Goal: Information Seeking & Learning: Learn about a topic

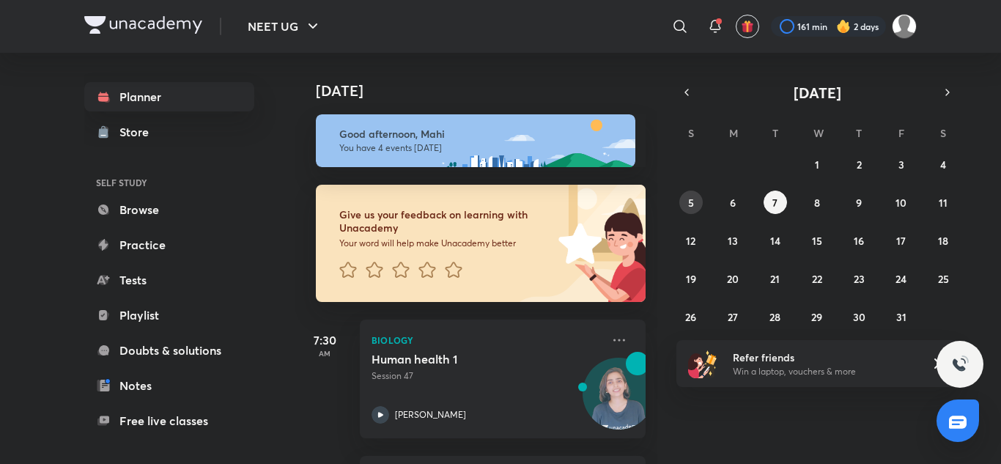
click at [680, 201] on button "5" at bounding box center [690, 201] width 23 height 23
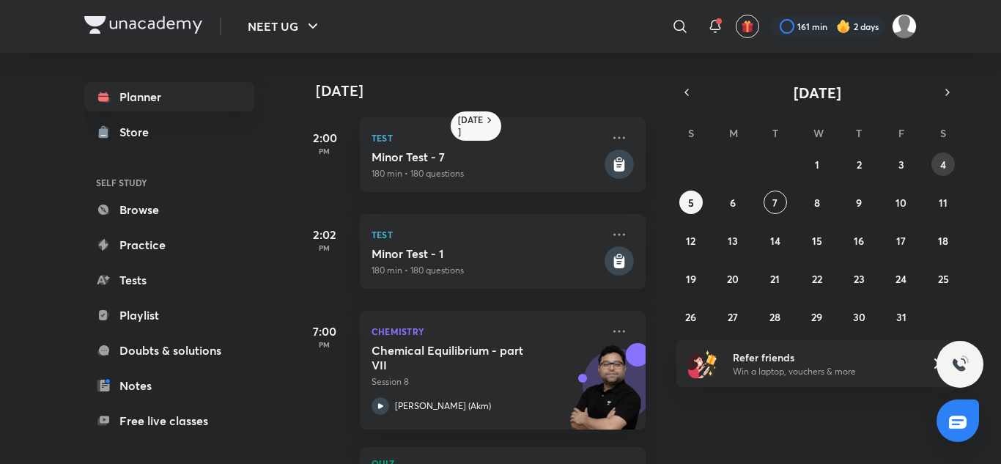
click at [943, 167] on abbr "4" at bounding box center [943, 164] width 6 height 14
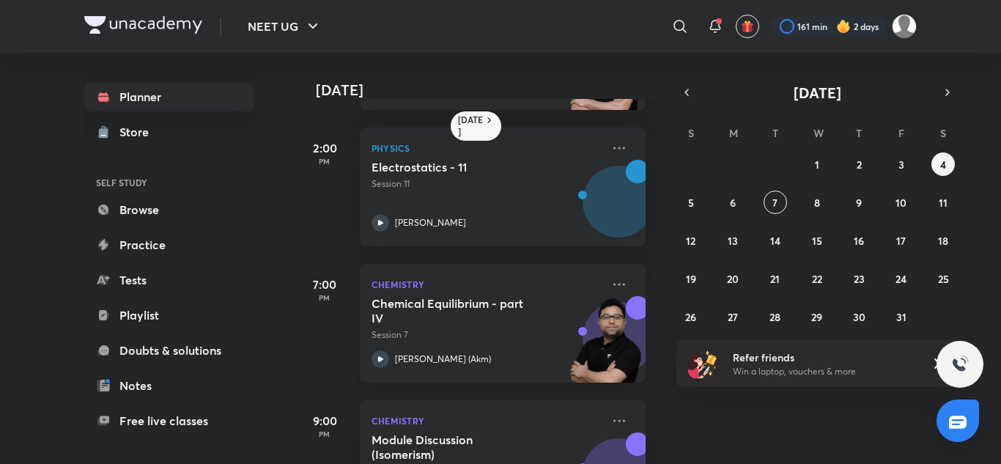
scroll to position [340, 0]
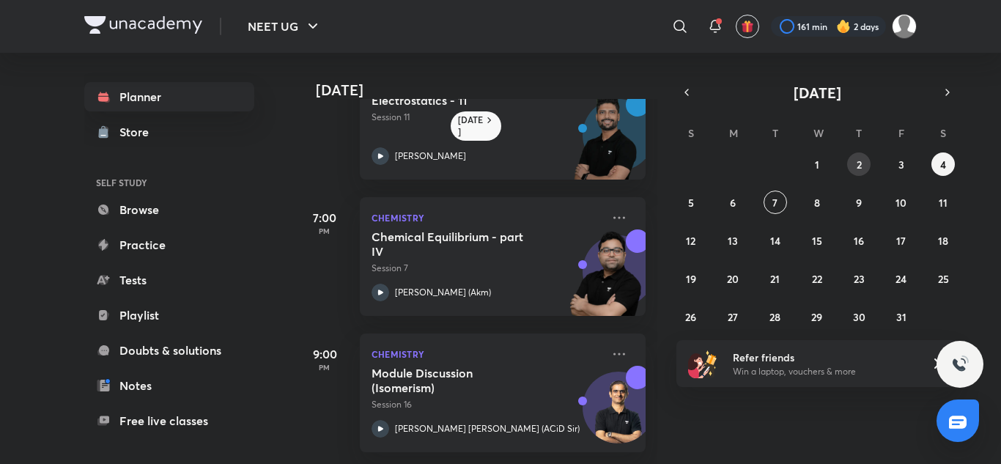
click at [865, 163] on button "2" at bounding box center [858, 163] width 23 height 23
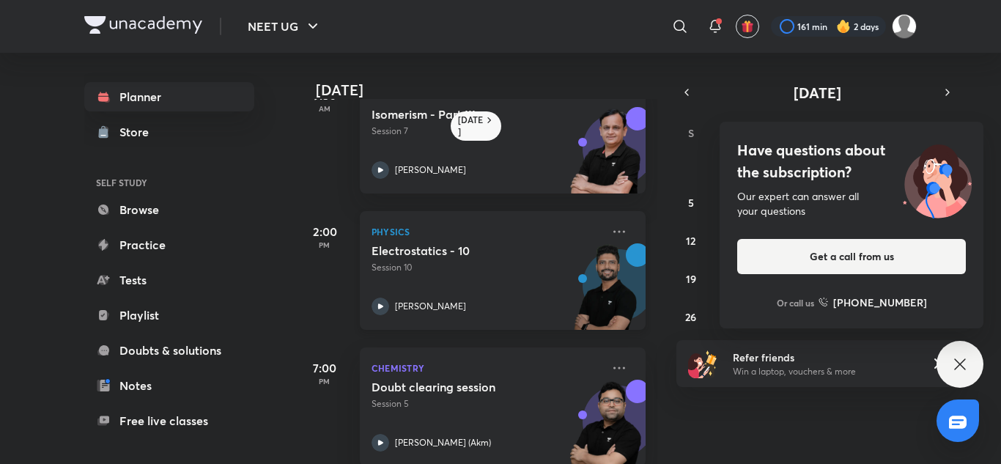
scroll to position [204, 0]
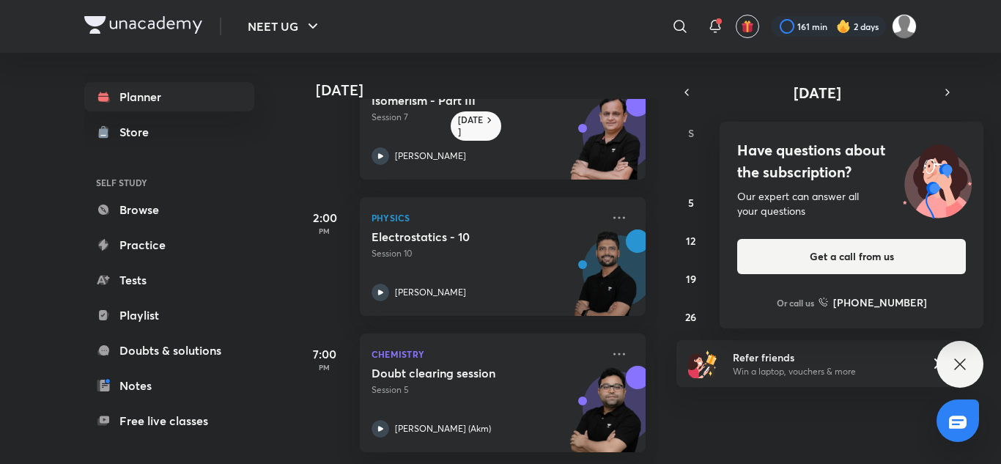
click at [960, 367] on icon at bounding box center [960, 364] width 18 height 18
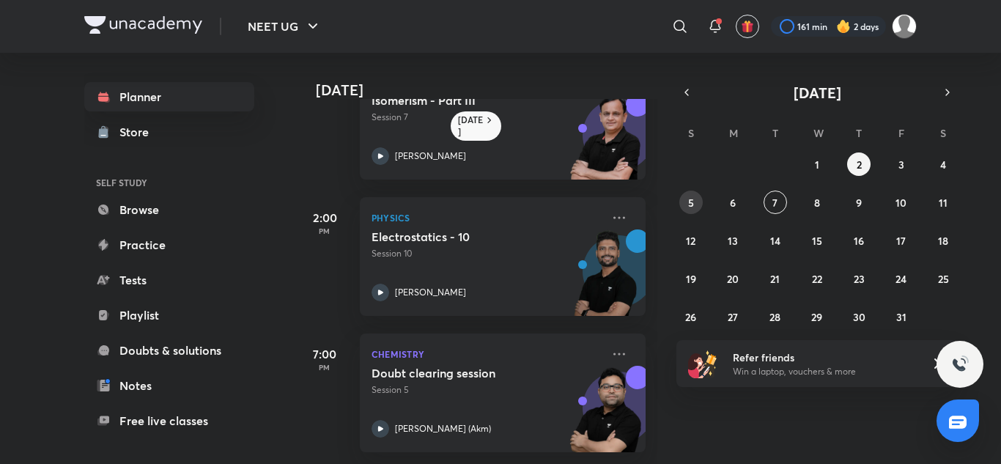
click at [694, 206] on button "5" at bounding box center [690, 201] width 23 height 23
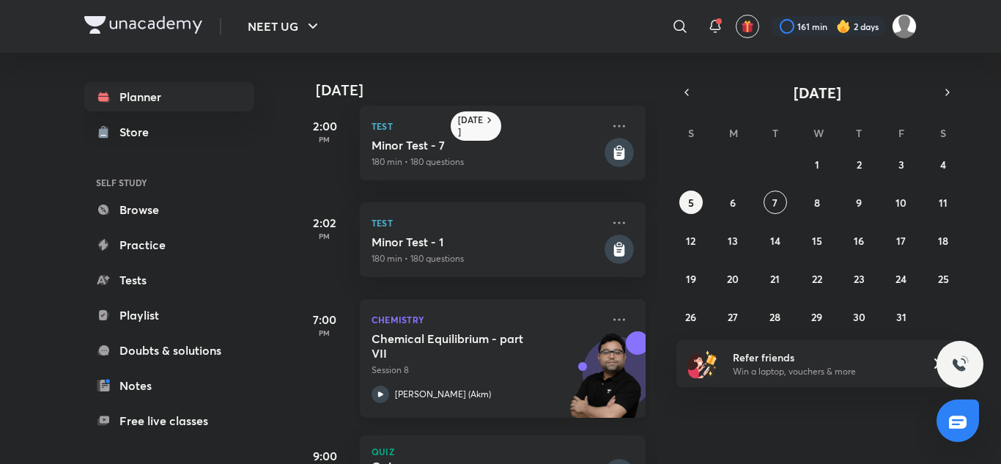
scroll to position [85, 0]
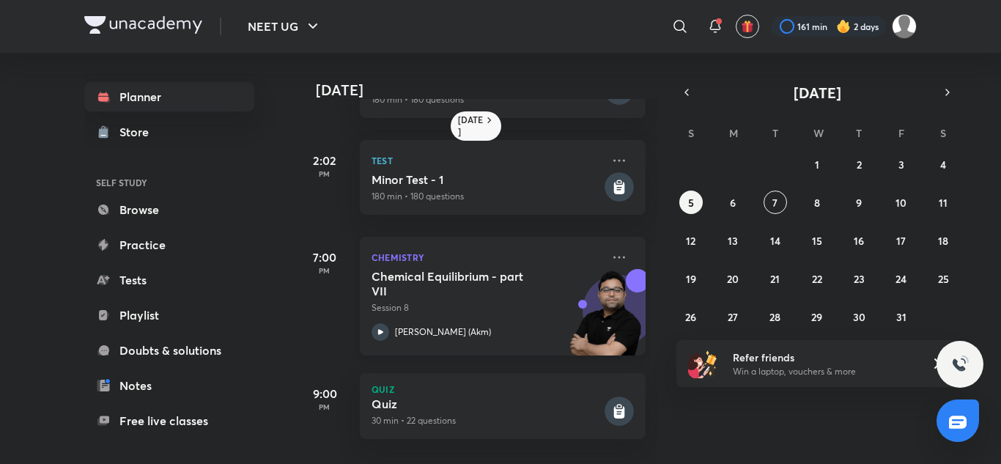
click at [489, 269] on h5 "Chemical Equilibrium - part VII" at bounding box center [462, 283] width 182 height 29
click at [945, 160] on abbr "4" at bounding box center [943, 164] width 6 height 14
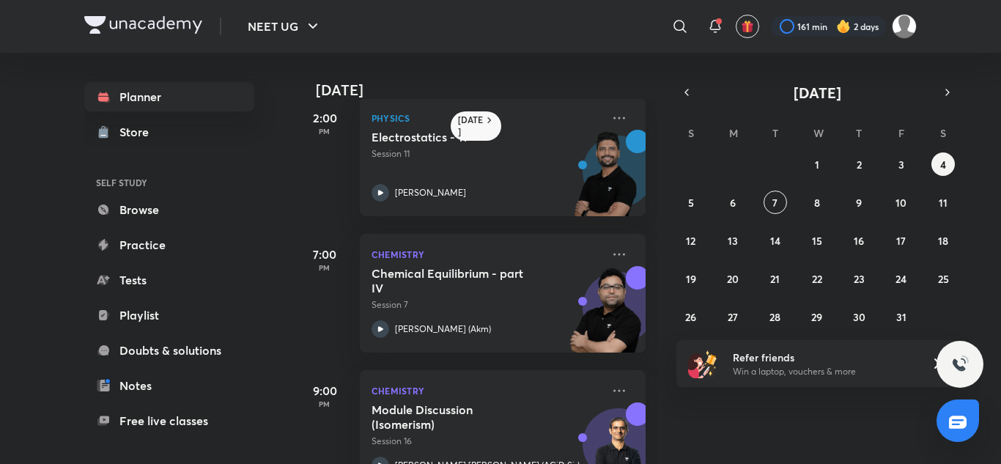
scroll to position [293, 0]
click at [511, 293] on h5 "Chemical Equilibrium - part IV" at bounding box center [462, 279] width 182 height 29
